Goal: Navigation & Orientation: Find specific page/section

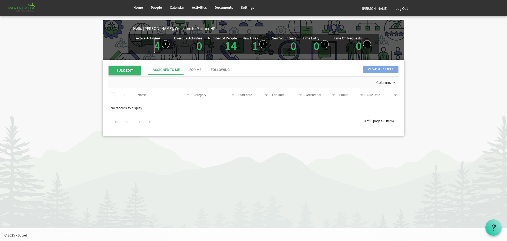
click at [157, 46] on link "4" at bounding box center [157, 45] width 6 height 15
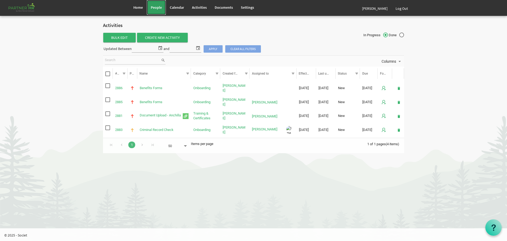
click at [157, 8] on span "People" at bounding box center [156, 7] width 11 height 5
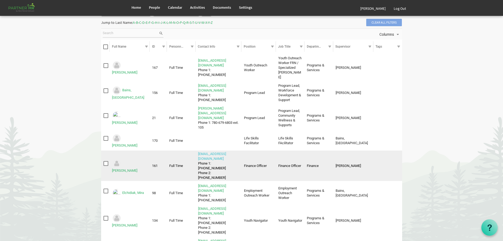
scroll to position [53, 0]
